Goal: Check status

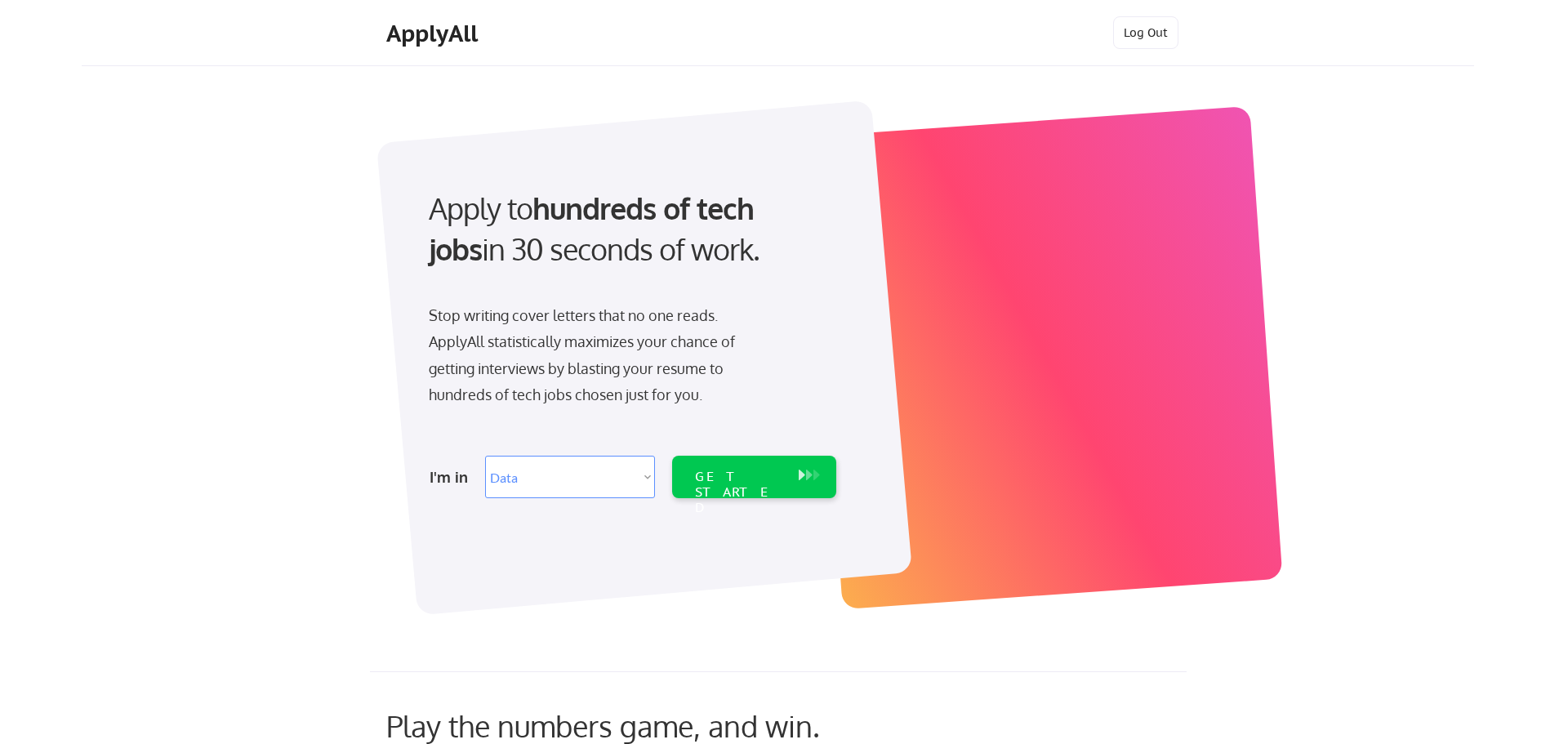
select select ""data_science___analytics""
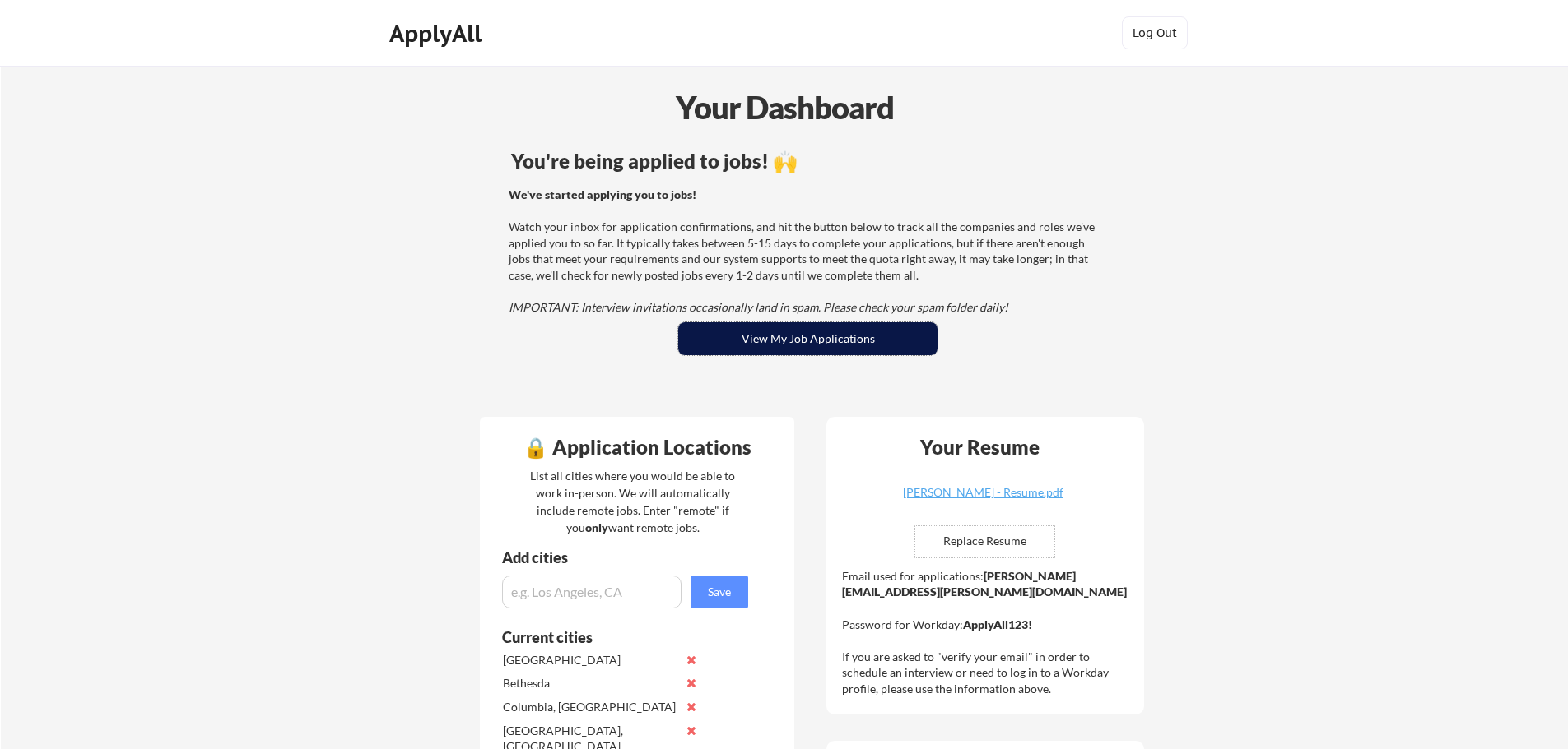
click at [855, 347] on button "View My Job Applications" at bounding box center [808, 339] width 260 height 33
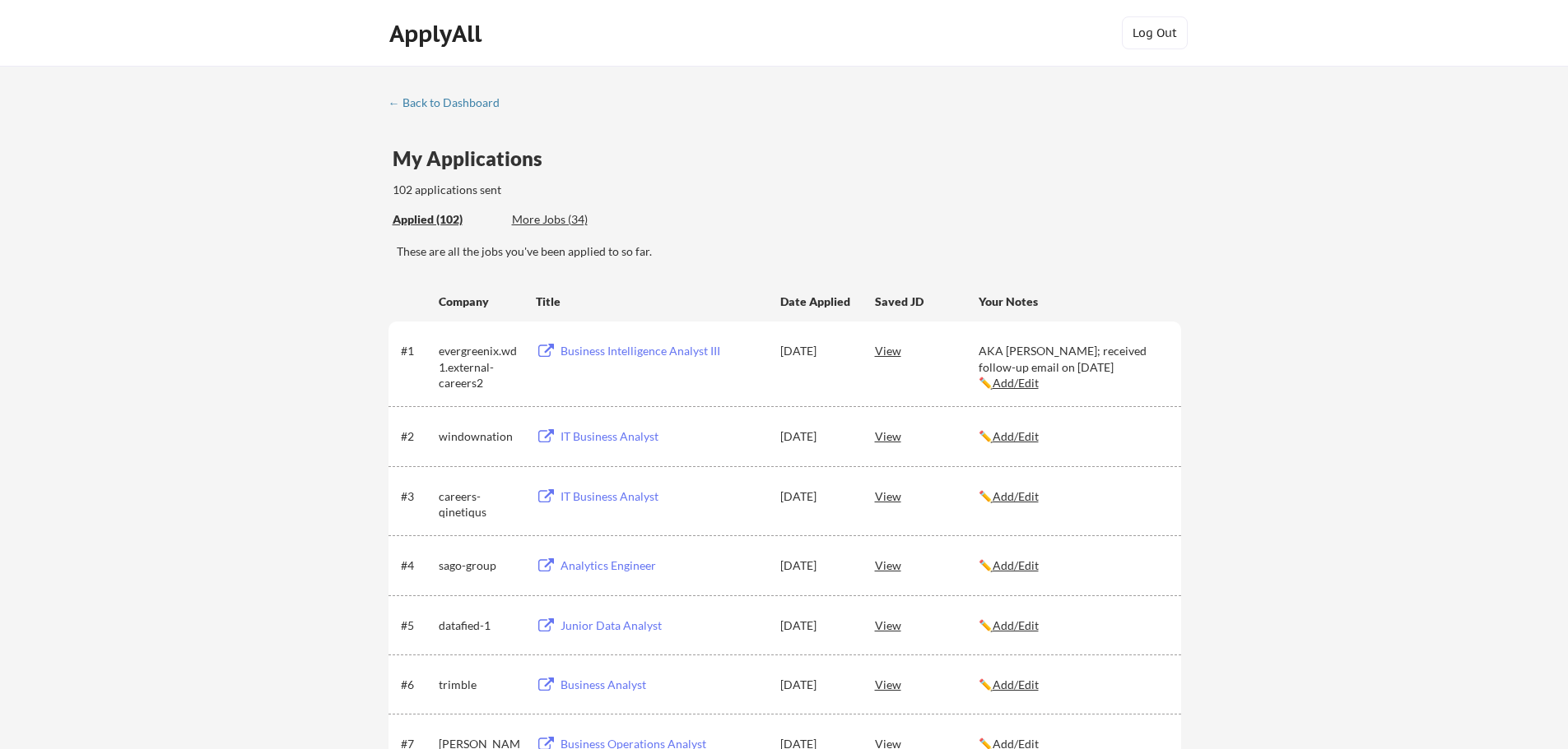
click at [618, 210] on div "Applied (102) More Jobs (34)" at bounding box center [513, 219] width 241 height 34
click at [423, 99] on div "← Back to Dashboard" at bounding box center [450, 102] width 124 height 11
